Goal: Task Accomplishment & Management: Manage account settings

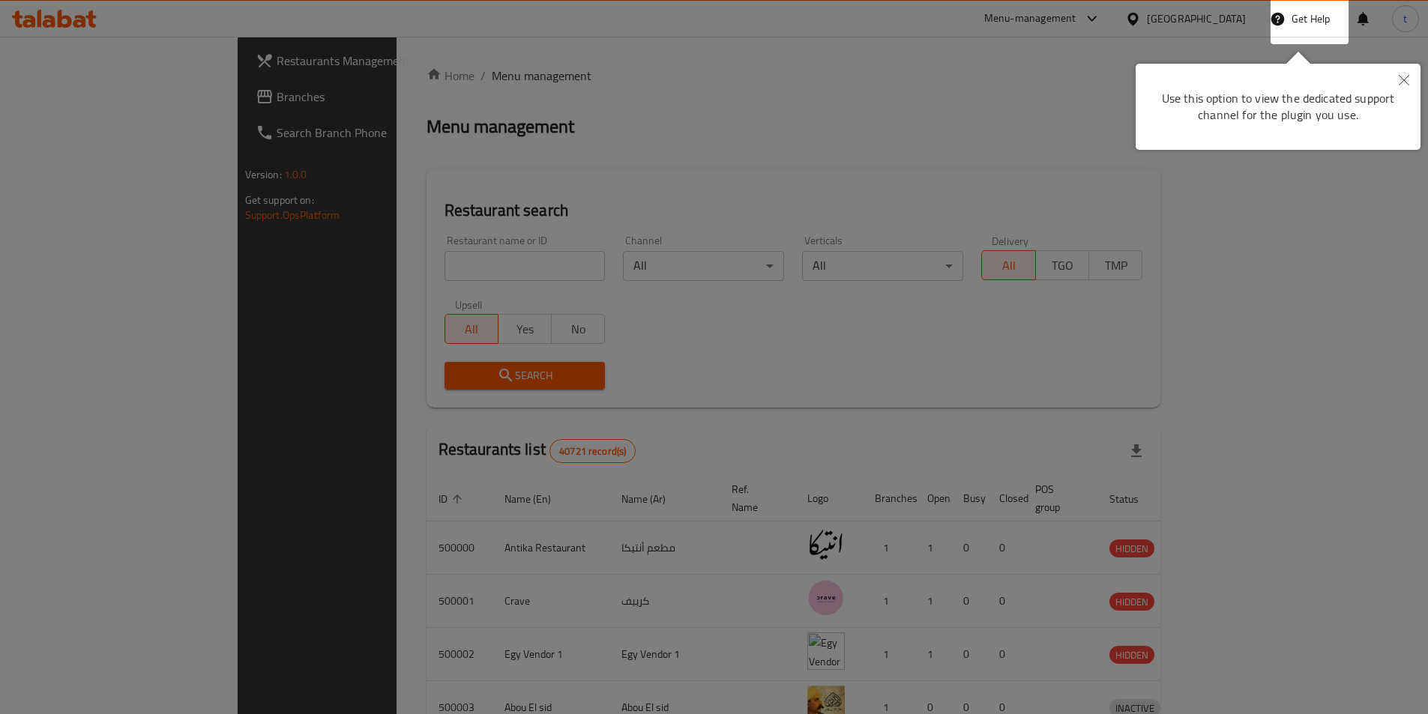
click at [1405, 80] on icon "Close" at bounding box center [1404, 80] width 10 height 10
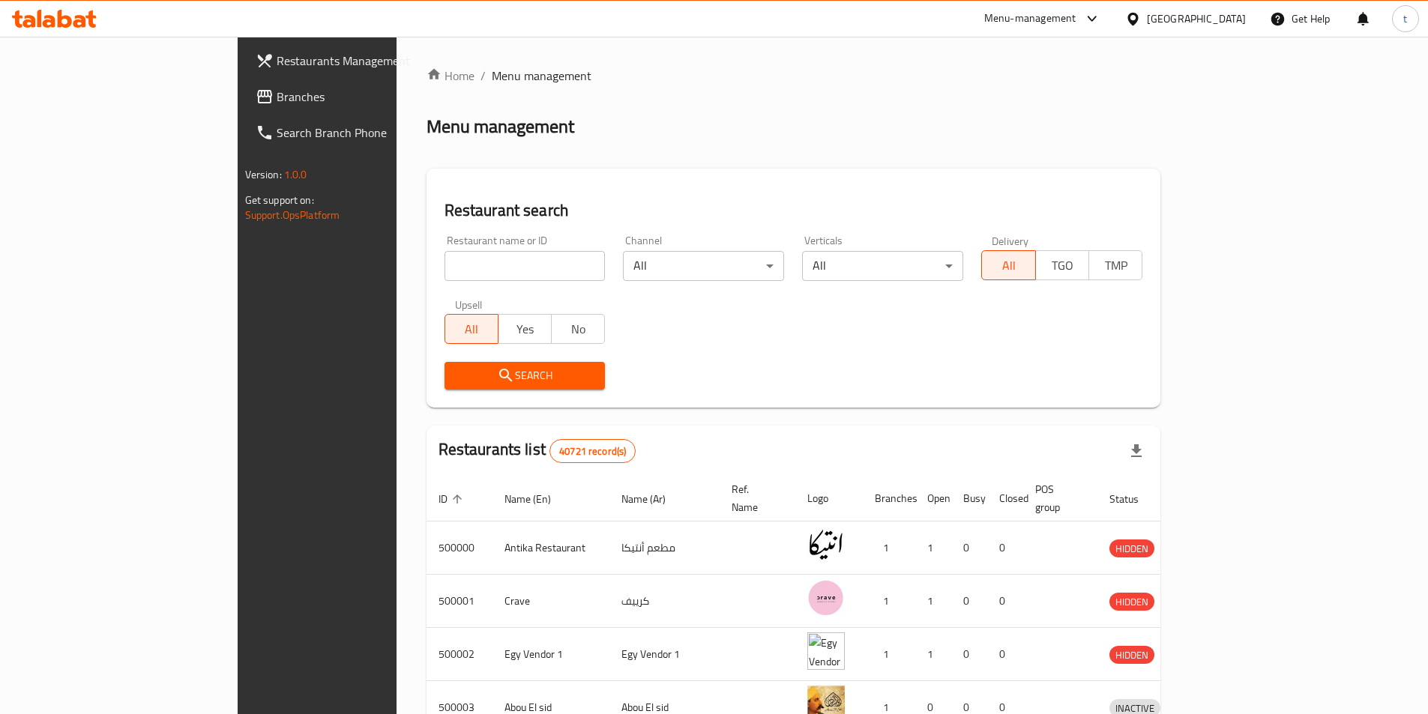
drag, startPoint x: 1214, startPoint y: 22, endPoint x: 1205, endPoint y: 26, distance: 9.1
click at [1147, 22] on div at bounding box center [1136, 18] width 22 height 16
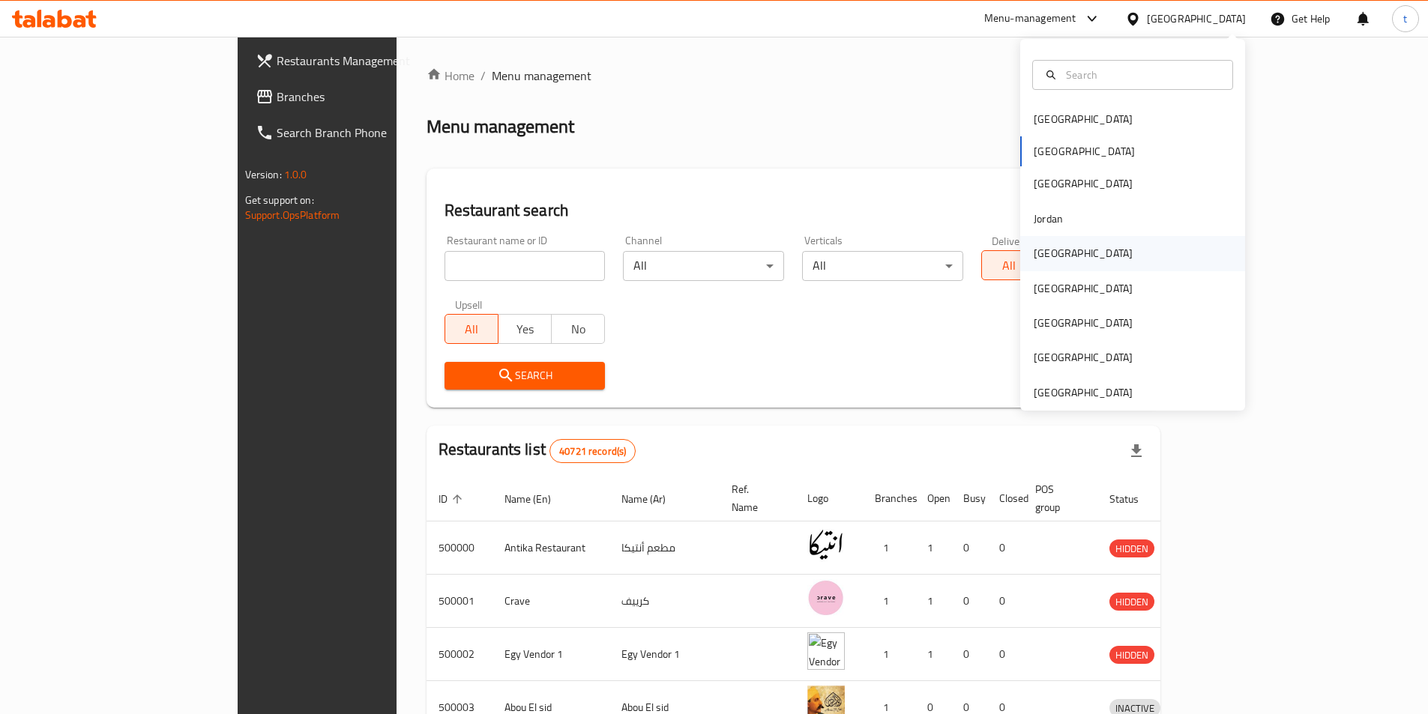
click at [1046, 251] on div "[GEOGRAPHIC_DATA]" at bounding box center [1083, 253] width 99 height 16
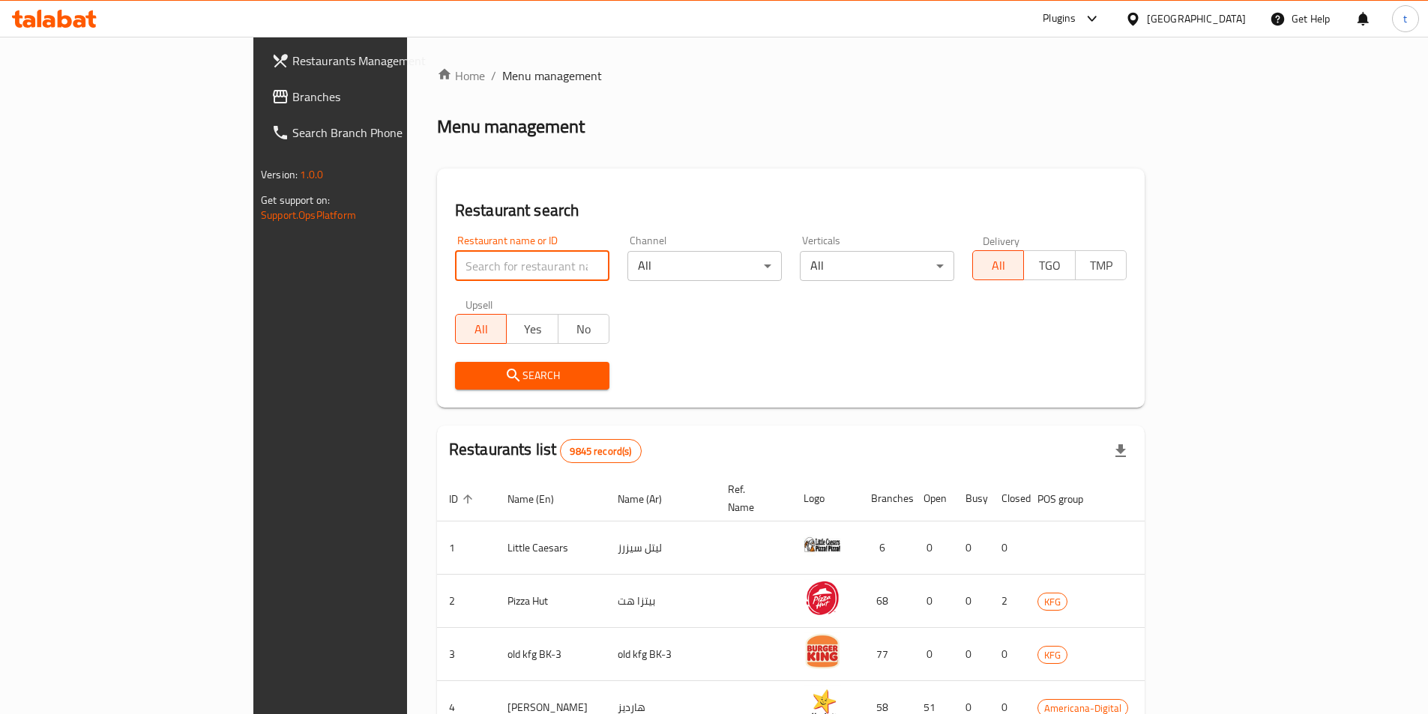
click at [490, 268] on input "search" at bounding box center [532, 266] width 154 height 30
paste input "774448"
type input "774448"
click at [292, 89] on span "Branches" at bounding box center [385, 97] width 187 height 18
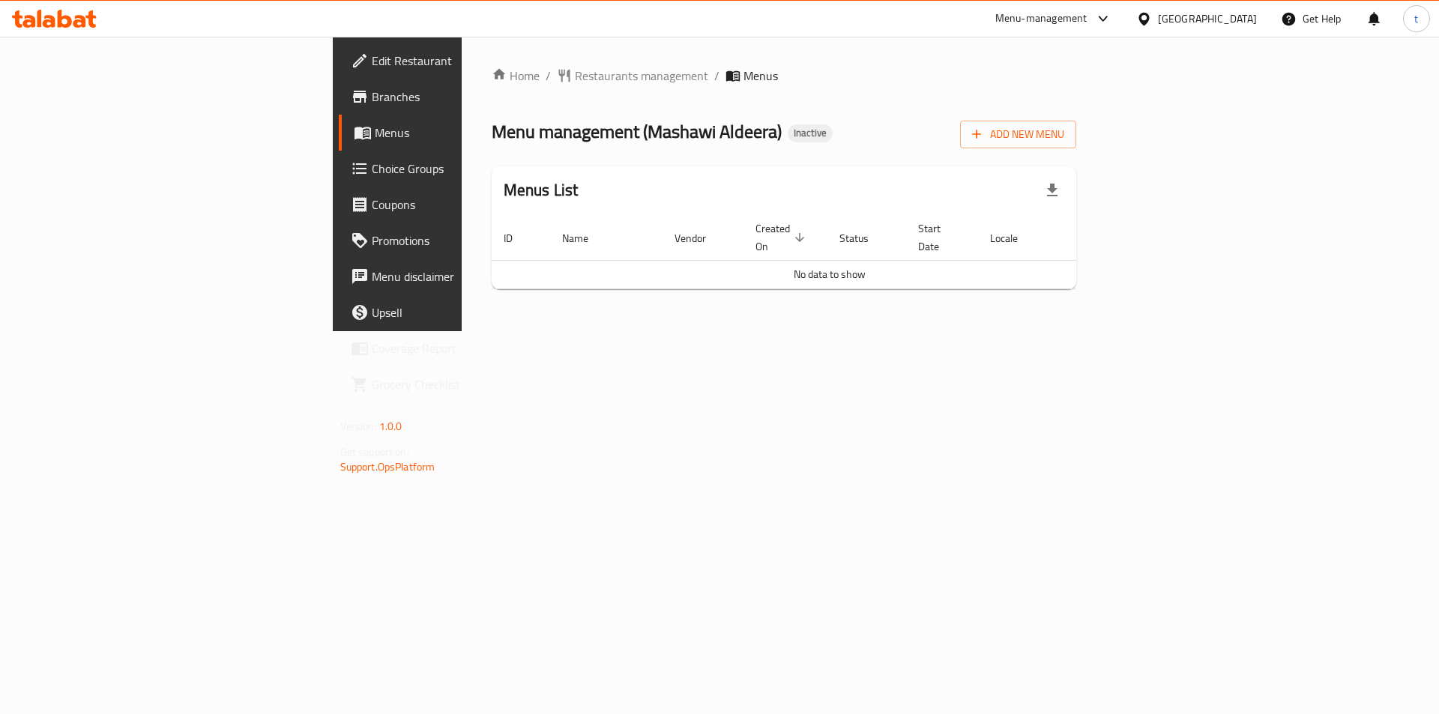
click at [372, 59] on span "Edit Restaurant" at bounding box center [467, 61] width 190 height 18
